Goal: Task Accomplishment & Management: Manage account settings

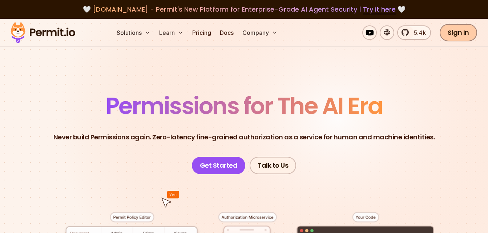
click at [453, 34] on link "Sign In" at bounding box center [458, 32] width 37 height 17
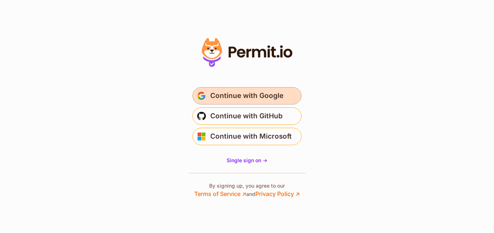
click at [235, 96] on span "Continue with Google" at bounding box center [246, 96] width 73 height 12
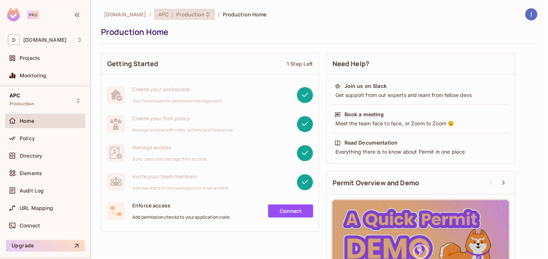
click at [183, 16] on span "Production" at bounding box center [190, 14] width 28 height 7
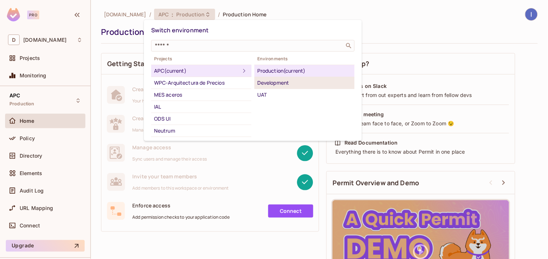
click at [291, 84] on div "Development" at bounding box center [304, 83] width 94 height 9
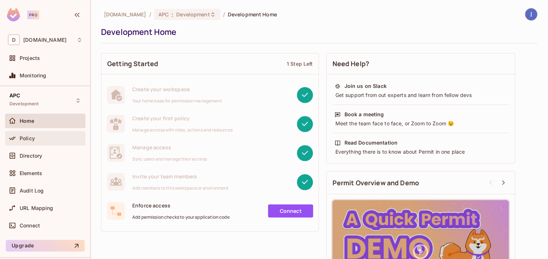
click at [42, 136] on div "Policy" at bounding box center [51, 139] width 63 height 6
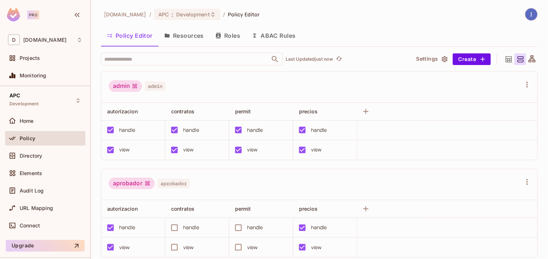
click at [232, 39] on button "Roles" at bounding box center [228, 36] width 36 height 18
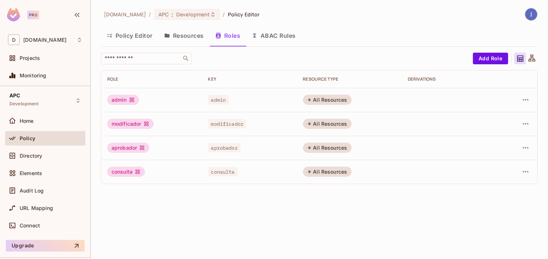
click at [152, 35] on button "Policy Editor" at bounding box center [129, 36] width 57 height 18
